Goal: Navigation & Orientation: Find specific page/section

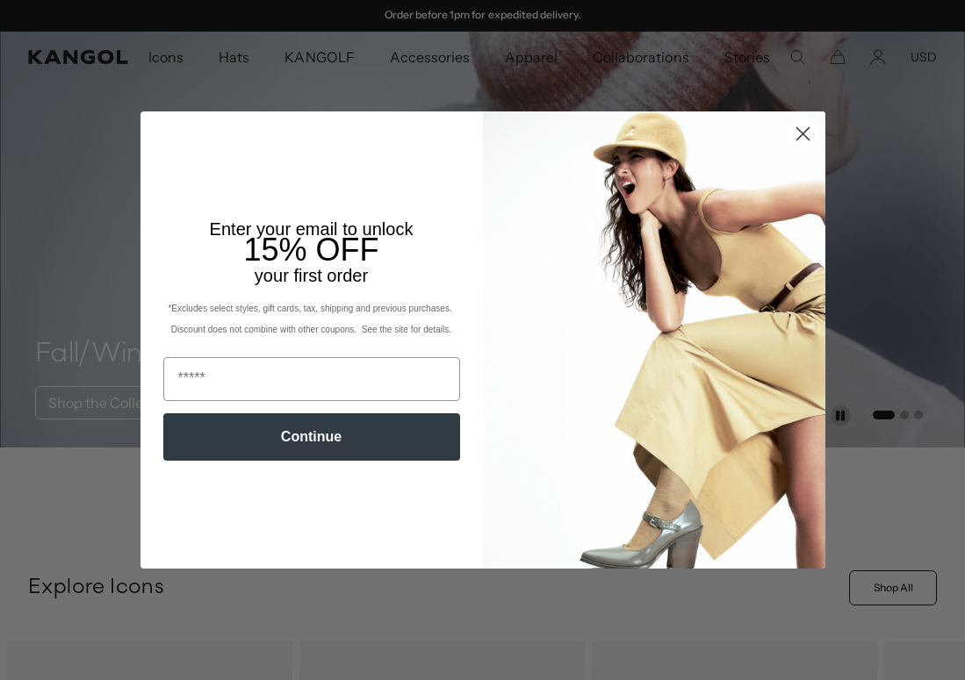
click at [801, 133] on icon "Close dialog" at bounding box center [802, 134] width 12 height 12
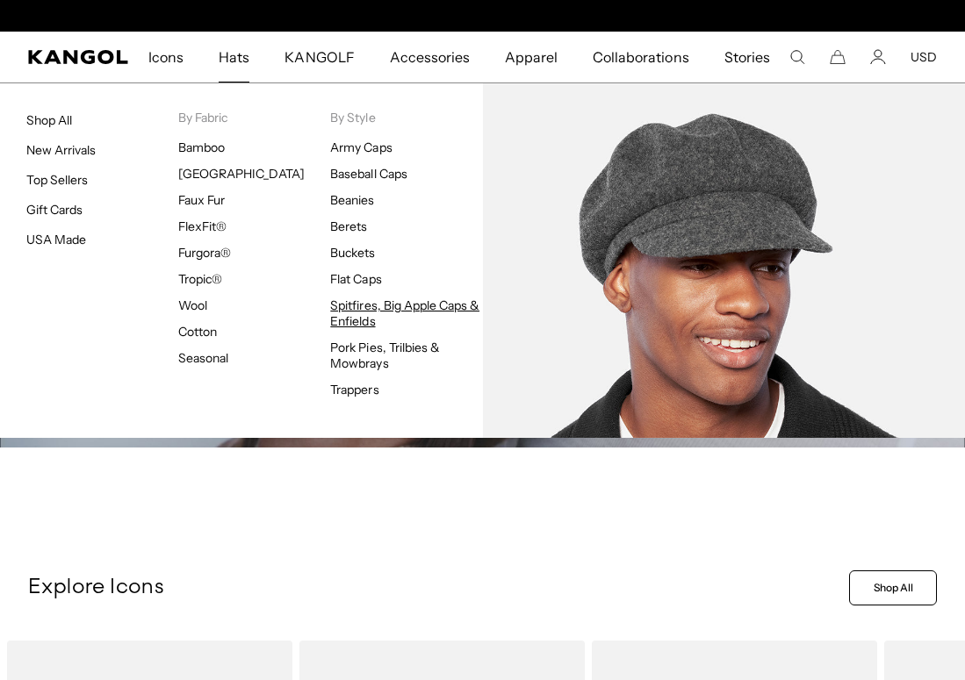
scroll to position [0, 362]
click at [364, 307] on link "Spitfires, Big Apple Caps & Enfields" at bounding box center [404, 314] width 149 height 32
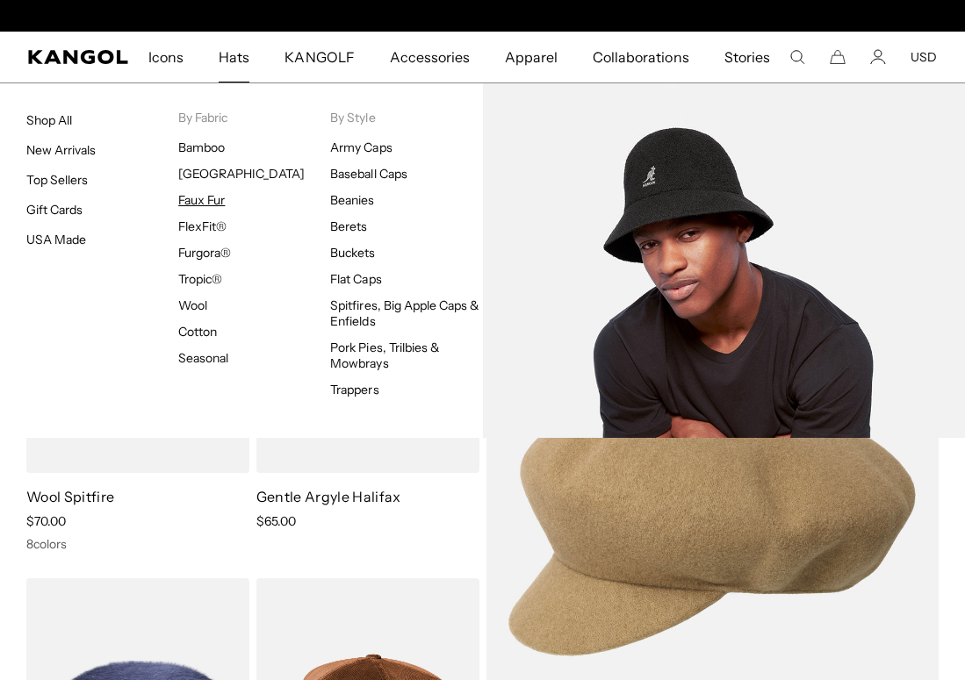
scroll to position [0, 362]
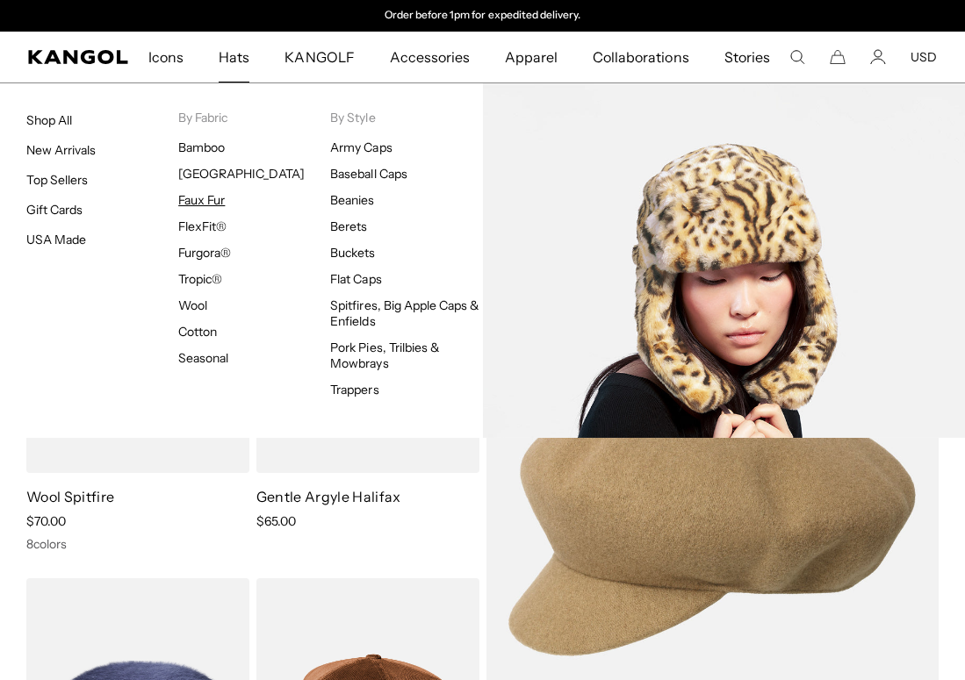
click at [198, 201] on link "Faux Fur" at bounding box center [201, 200] width 47 height 16
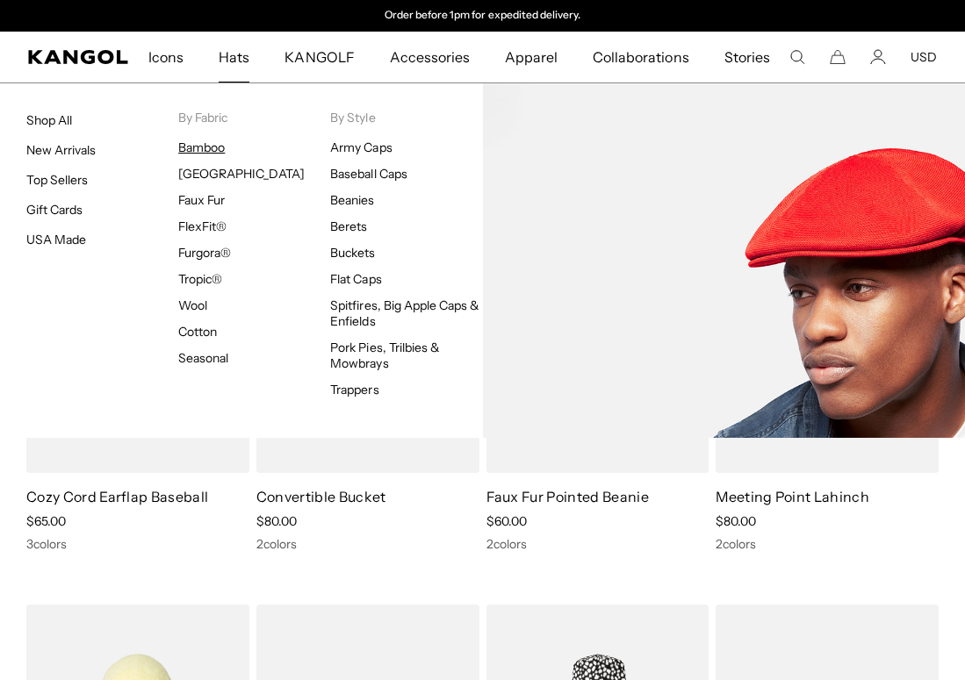
click at [210, 147] on link "Bamboo" at bounding box center [201, 148] width 47 height 16
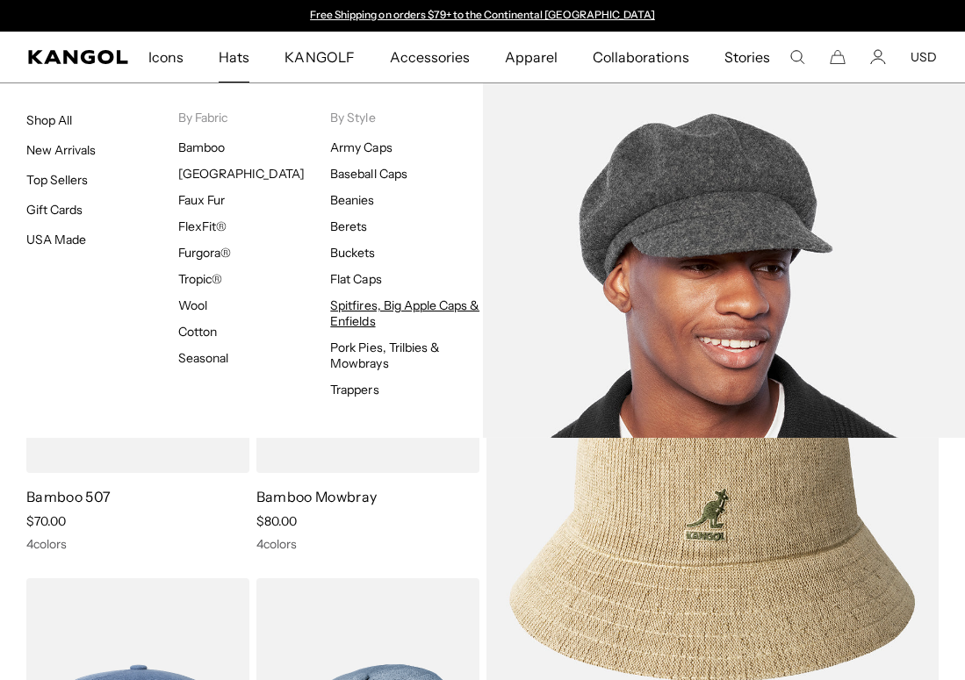
click at [356, 314] on link "Spitfires, Big Apple Caps & Enfields" at bounding box center [404, 314] width 149 height 32
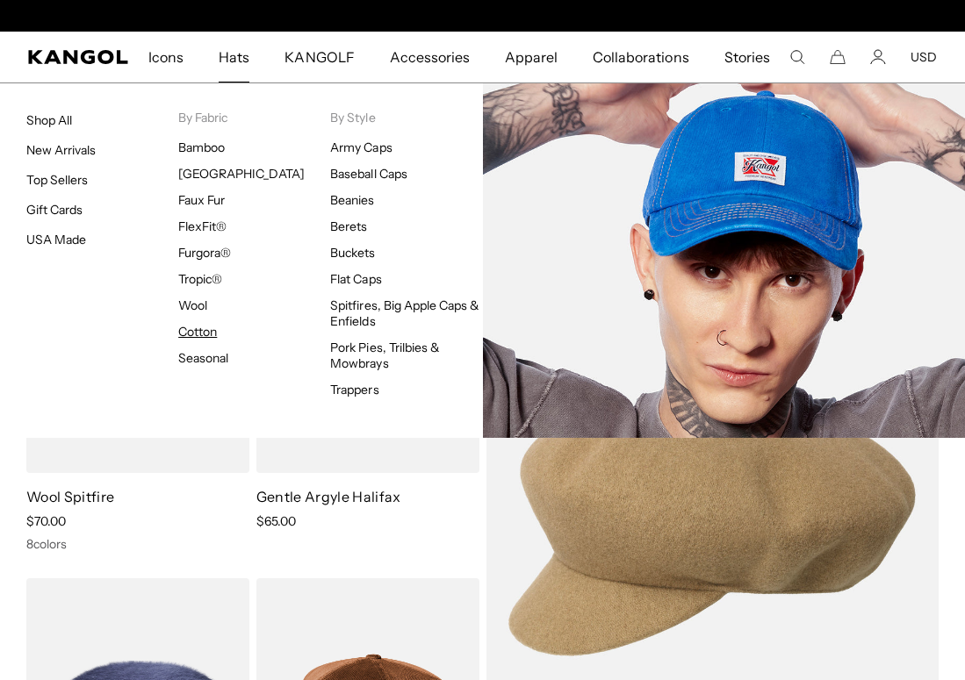
scroll to position [0, 362]
click at [207, 334] on link "Cotton" at bounding box center [197, 332] width 39 height 16
